Goal: Task Accomplishment & Management: Manage account settings

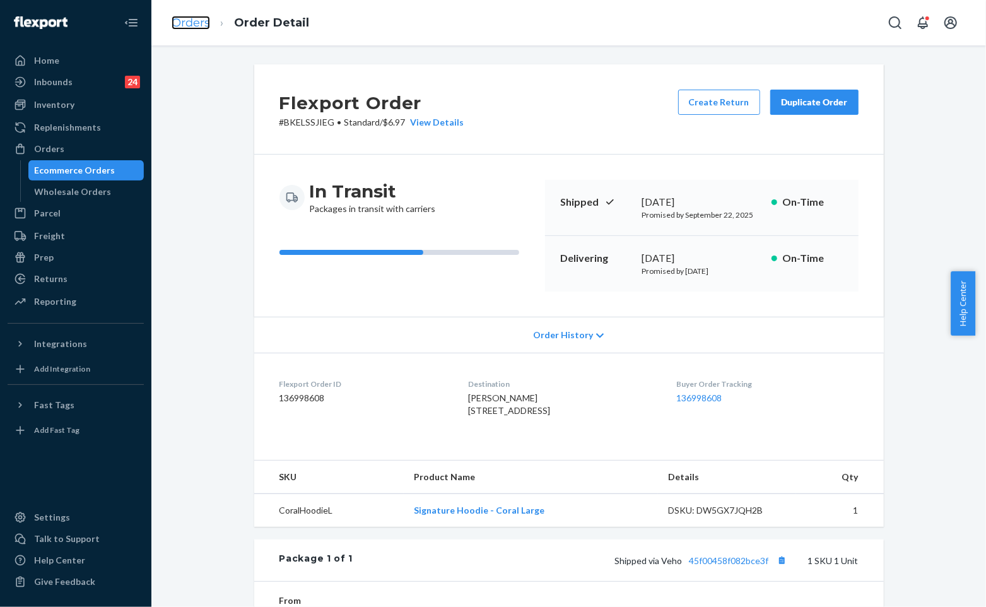
click at [184, 16] on link "Orders" at bounding box center [191, 23] width 38 height 14
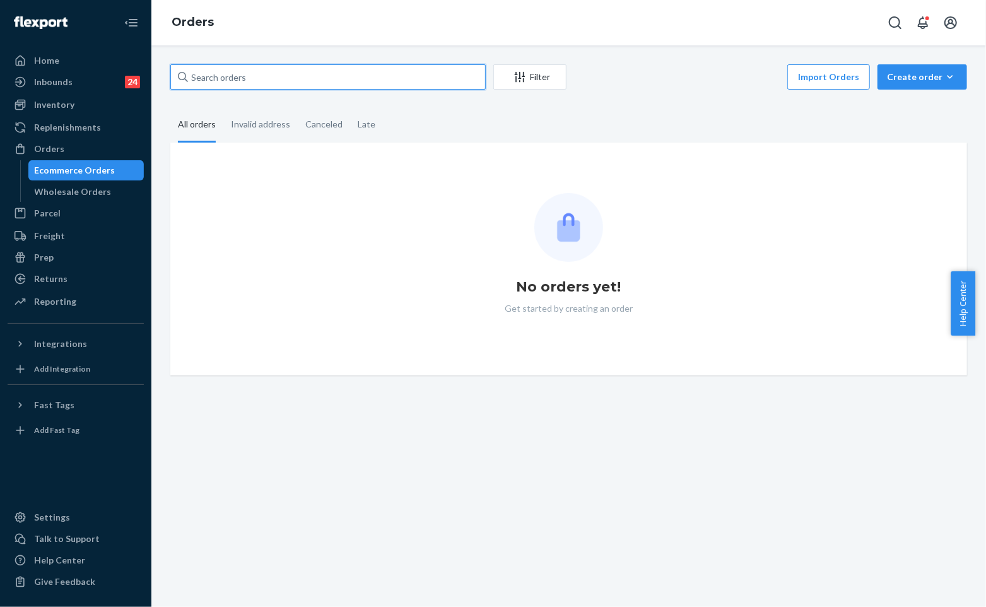
click at [322, 83] on input "text" at bounding box center [327, 76] width 315 height 25
paste input "#255089178"
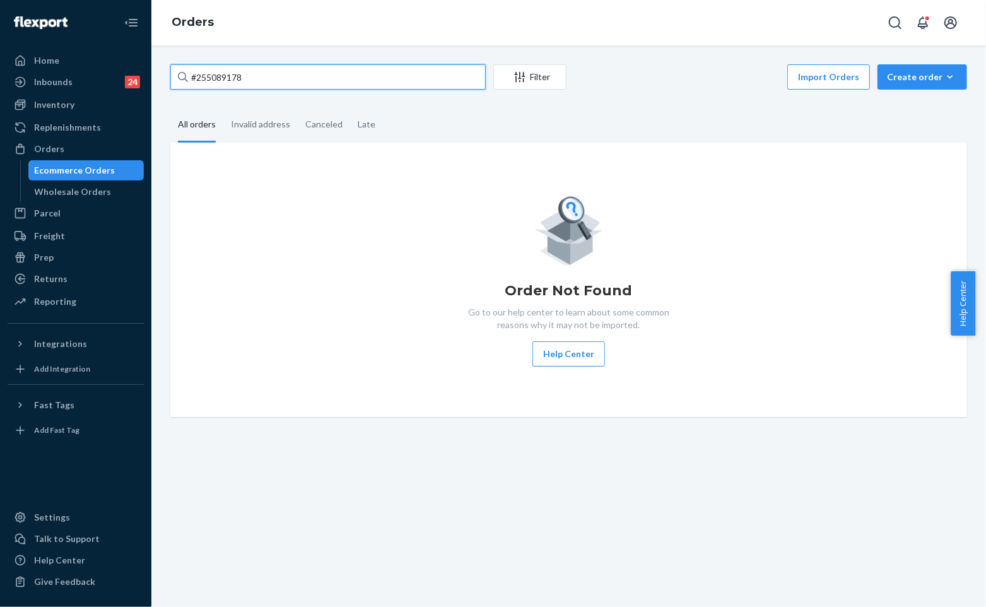
type input "#255089178"
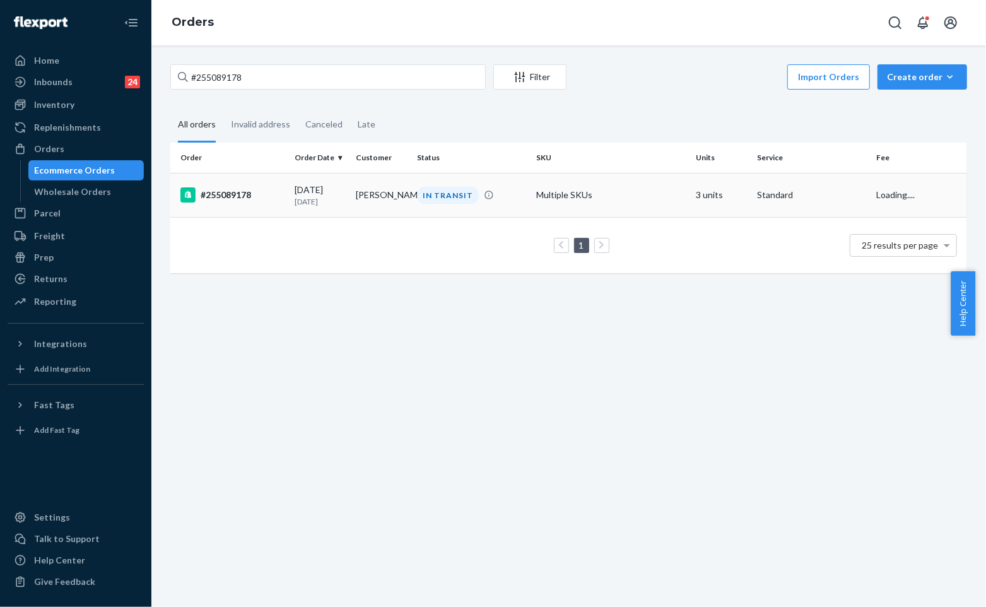
click at [378, 190] on td "[PERSON_NAME]" at bounding box center [381, 195] width 61 height 44
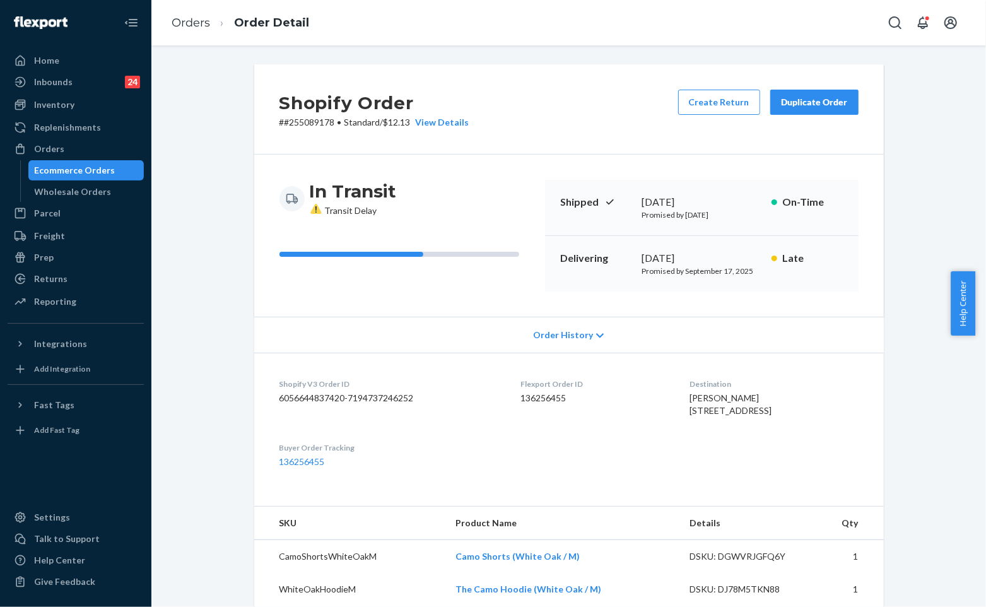
click at [811, 106] on div "Duplicate Order" at bounding box center [814, 102] width 67 height 13
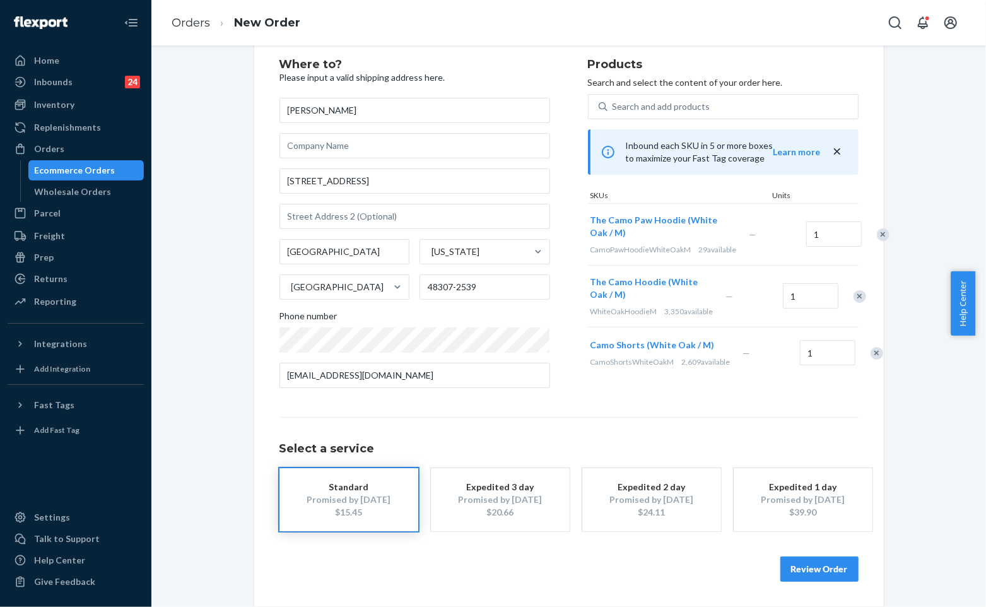
scroll to position [54, 0]
click at [826, 577] on button "Review Order" at bounding box center [819, 568] width 78 height 25
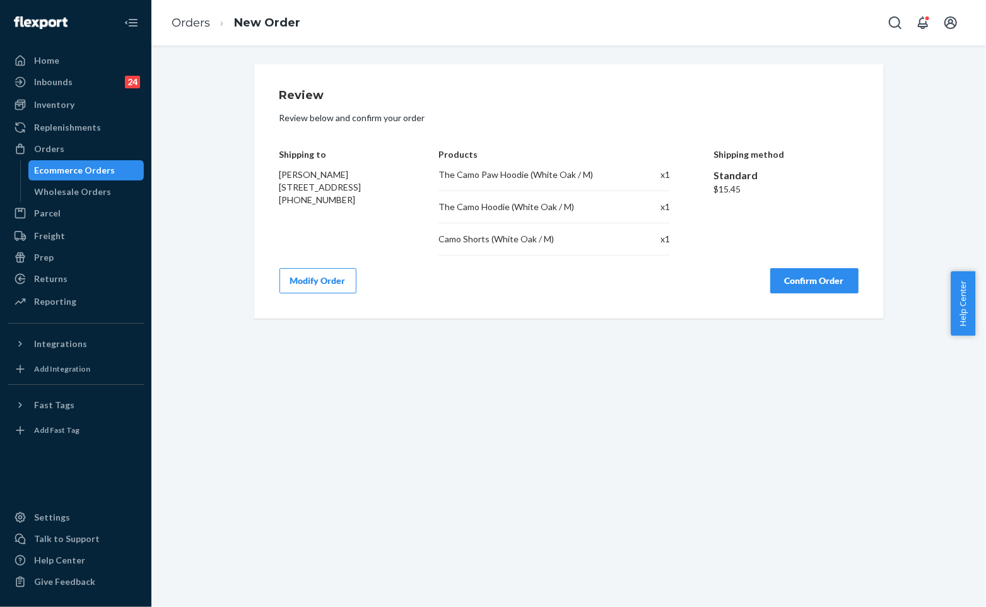
scroll to position [0, 0]
click at [641, 431] on div "Review Review below and confirm your order Shipping to [PERSON_NAME] [STREET_AD…" at bounding box center [568, 325] width 835 height 561
click at [793, 294] on div "Review Review below and confirm your order Shipping to [PERSON_NAME] [STREET_AD…" at bounding box center [569, 191] width 630 height 254
click at [796, 284] on button "Confirm Order" at bounding box center [814, 280] width 88 height 25
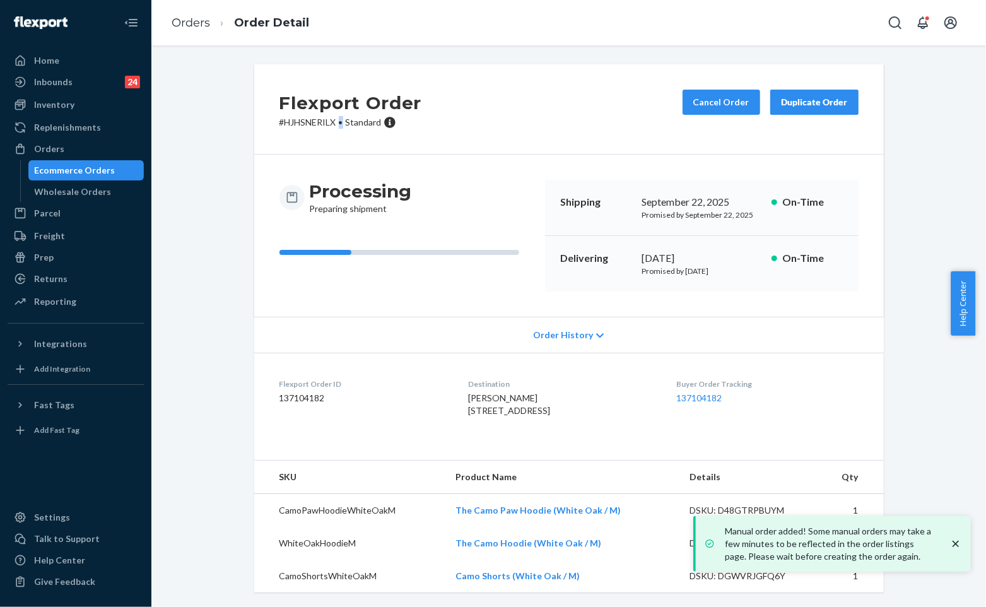
drag, startPoint x: 343, startPoint y: 124, endPoint x: 331, endPoint y: 124, distance: 11.4
click at [331, 124] on p "# HJHSNERILX • Standard" at bounding box center [350, 122] width 143 height 13
click at [326, 126] on p "# HJHSNERILX • Standard" at bounding box center [350, 122] width 143 height 13
drag, startPoint x: 335, startPoint y: 123, endPoint x: 267, endPoint y: 127, distance: 67.6
click at [267, 127] on div "Flexport Order # HJHSNERILX • Standard Cancel Order Duplicate Order" at bounding box center [569, 109] width 630 height 90
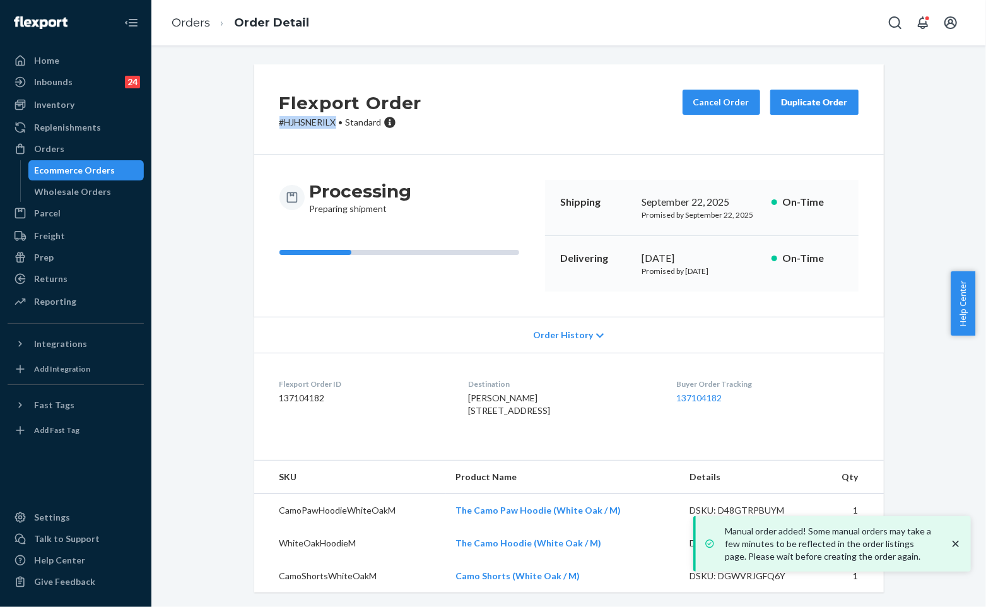
copy p "# HJHSNERILX"
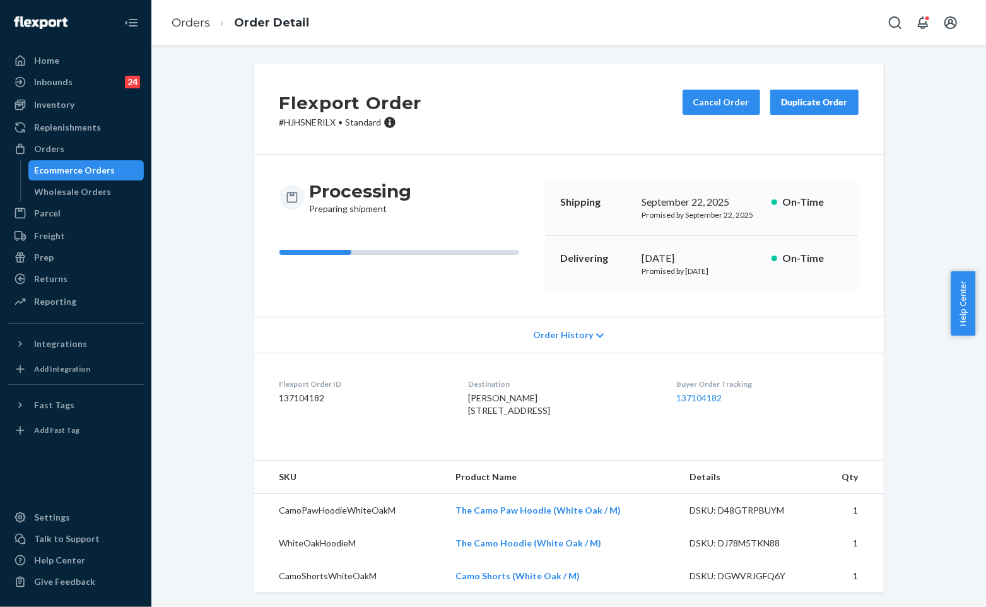
click at [560, 110] on div "Flexport Order # HJHSNERILX • Standard Cancel Order Duplicate Order" at bounding box center [569, 109] width 630 height 90
click at [197, 106] on div "Flexport Order # HJHSNERILX • Standard Cancel Order Duplicate Order Processing …" at bounding box center [569, 335] width 816 height 543
